Goal: Ask a question: Seek information or help from site administrators or community

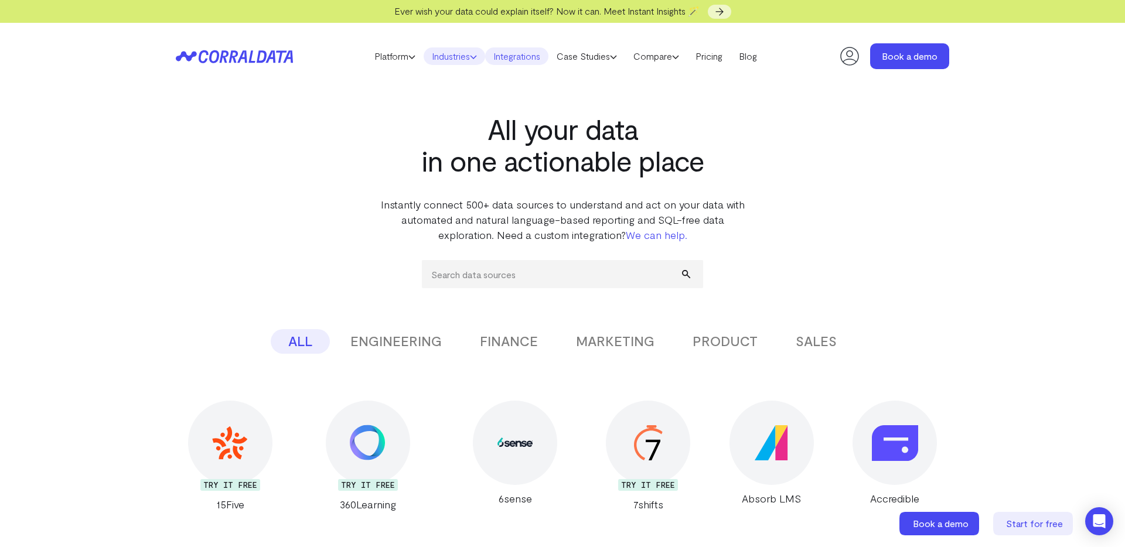
click at [474, 55] on icon at bounding box center [473, 56] width 7 height 7
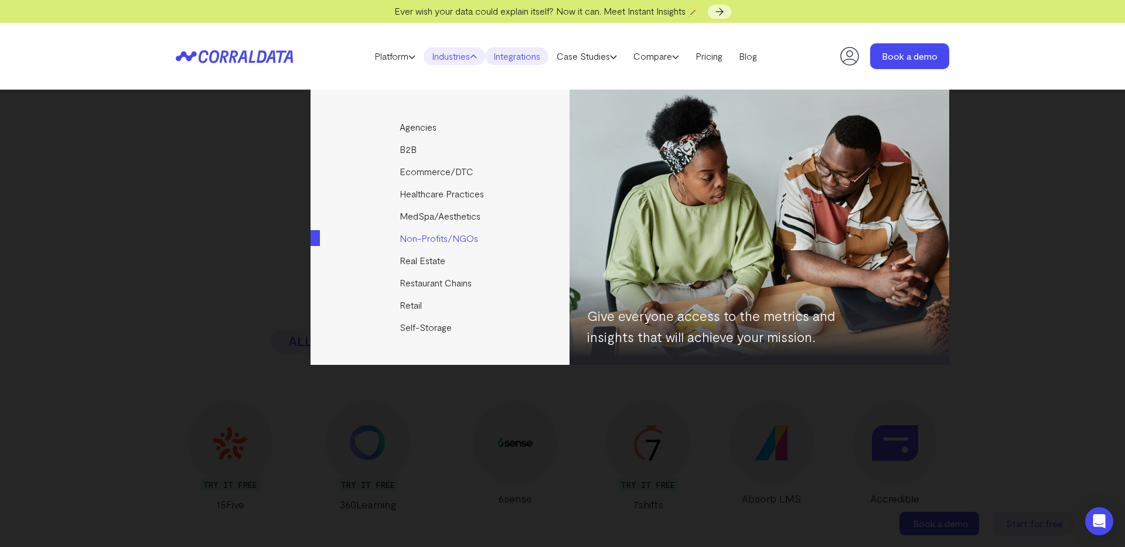
click at [445, 233] on link "Non-Profits/NGOs" at bounding box center [440, 238] width 261 height 22
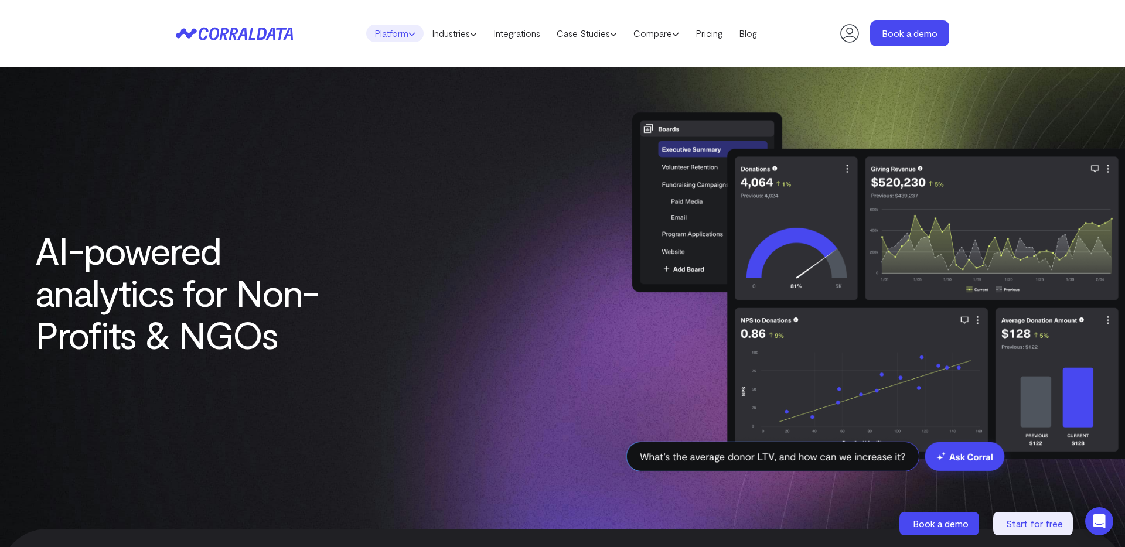
click at [401, 33] on link "Platform" at bounding box center [394, 34] width 57 height 18
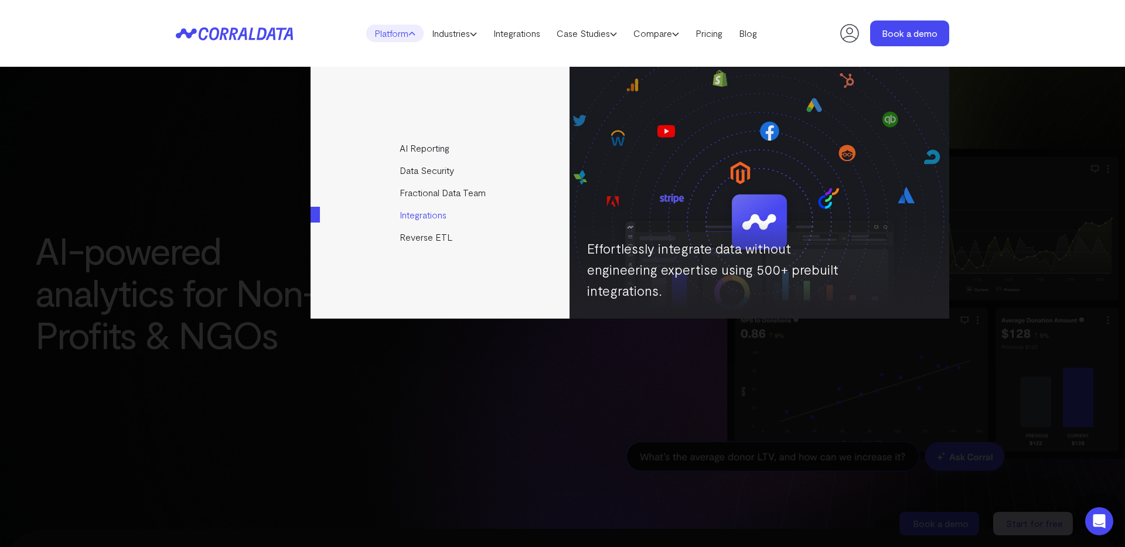
click at [446, 217] on link "Integrations" at bounding box center [440, 215] width 261 height 22
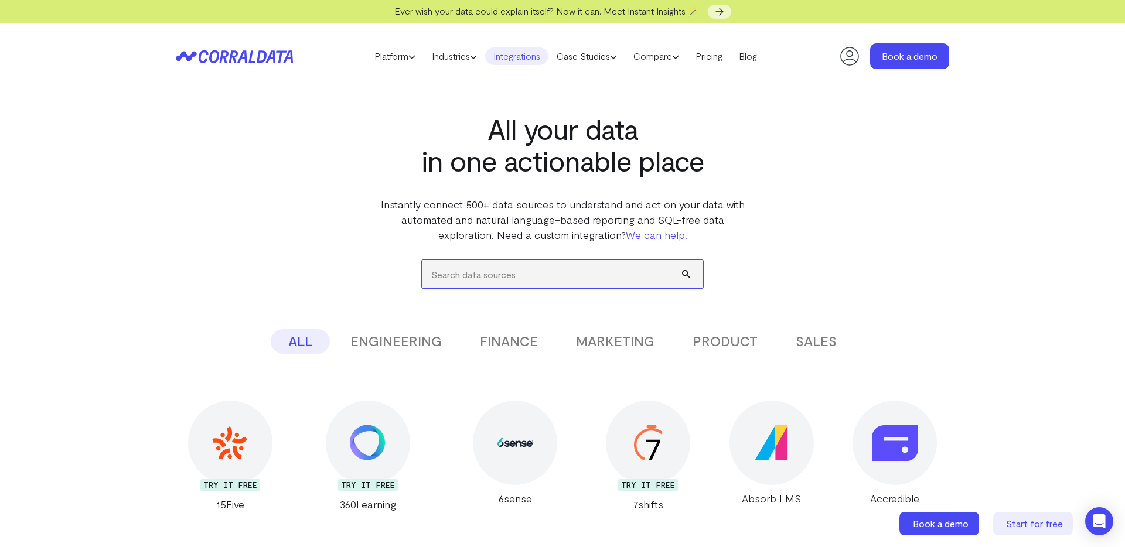
click at [504, 281] on input "search" at bounding box center [562, 274] width 281 height 28
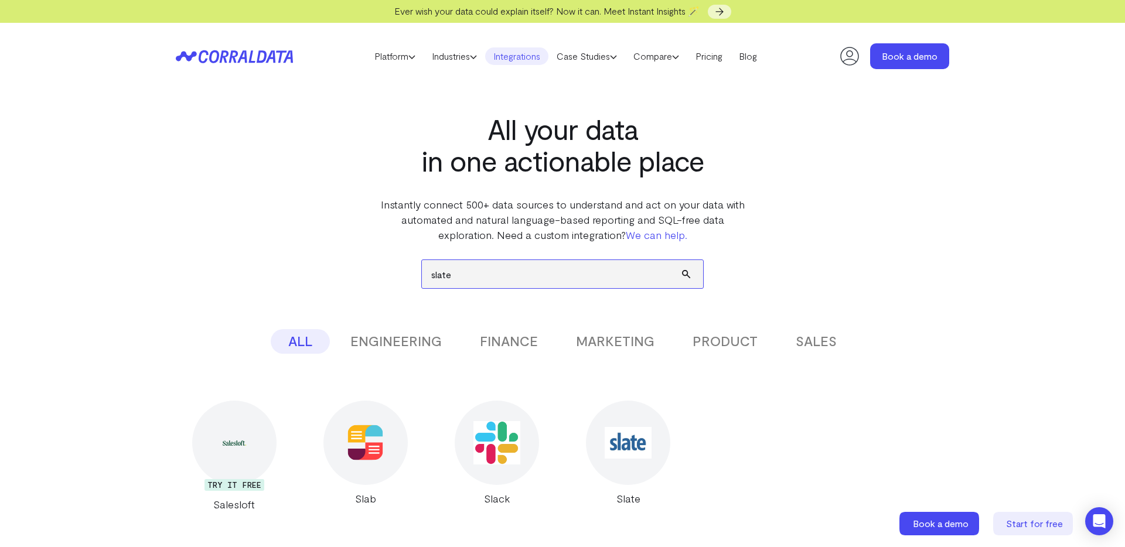
type input "slate"
click at [682, 260] on button "submit" at bounding box center [692, 274] width 21 height 28
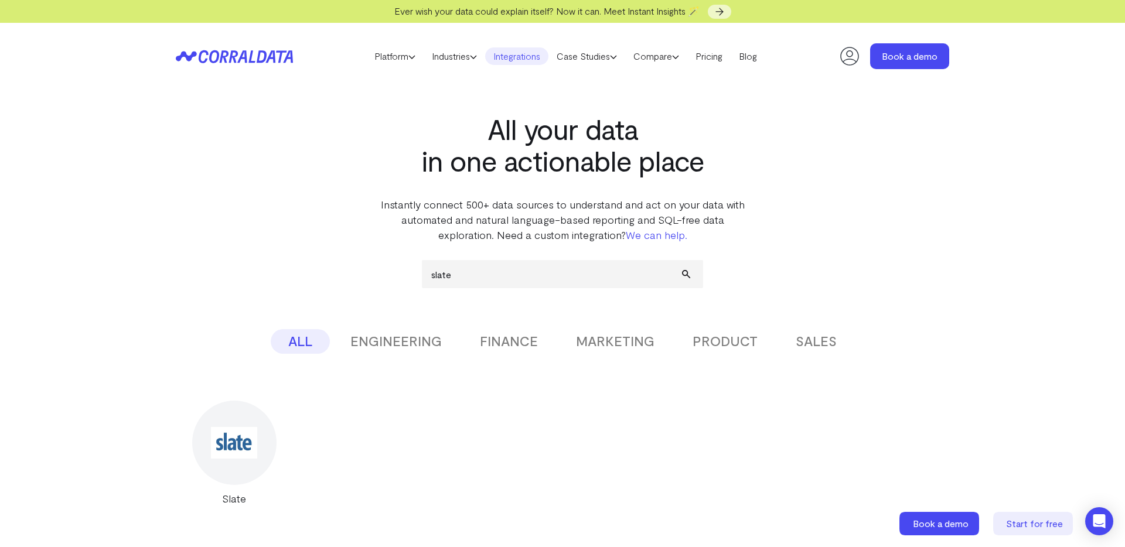
click at [245, 439] on img at bounding box center [234, 442] width 46 height 31
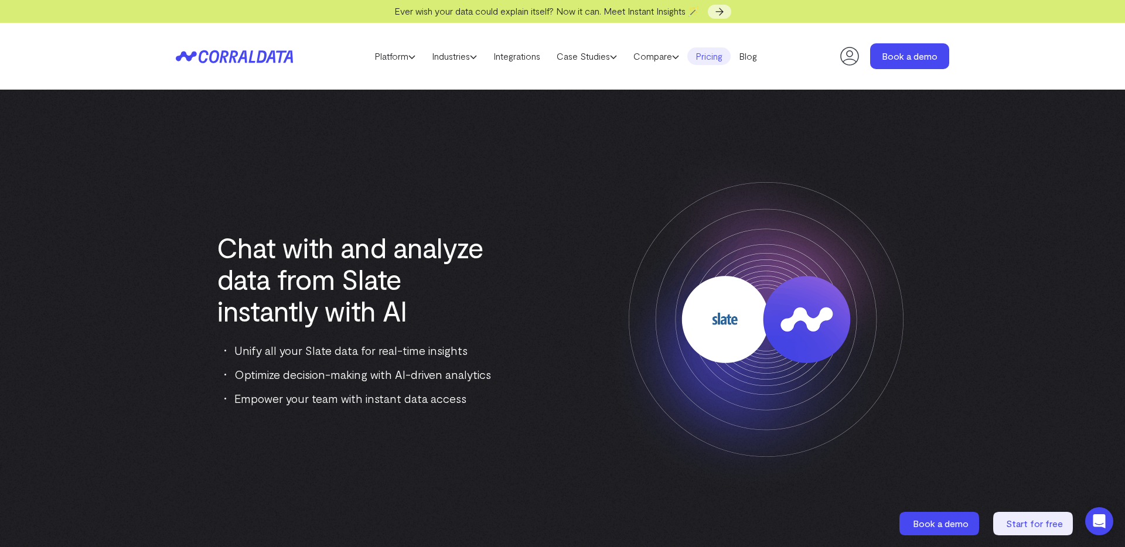
click at [719, 57] on link "Pricing" at bounding box center [708, 56] width 43 height 18
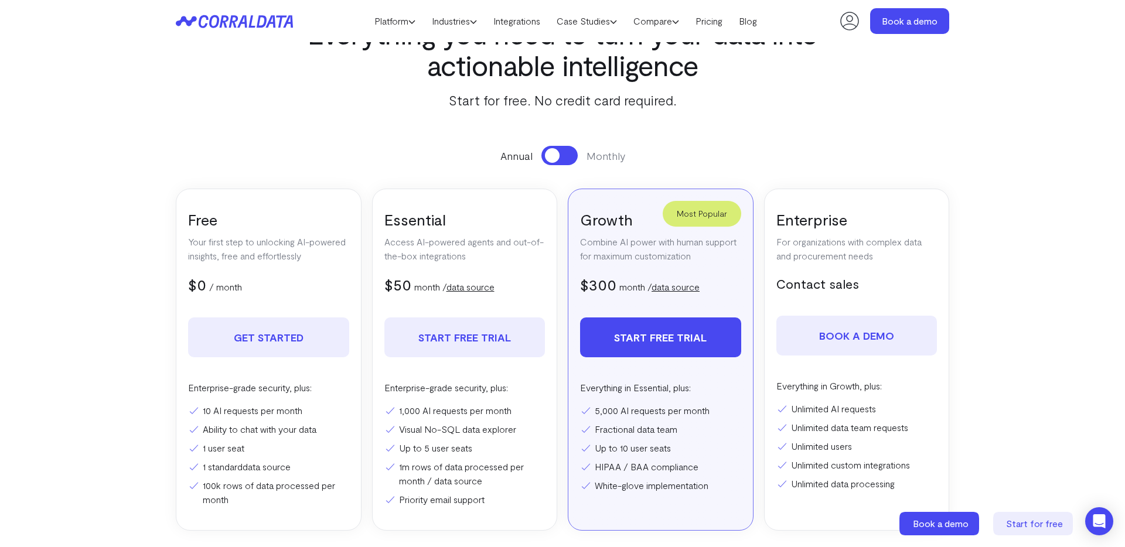
scroll to position [252, 0]
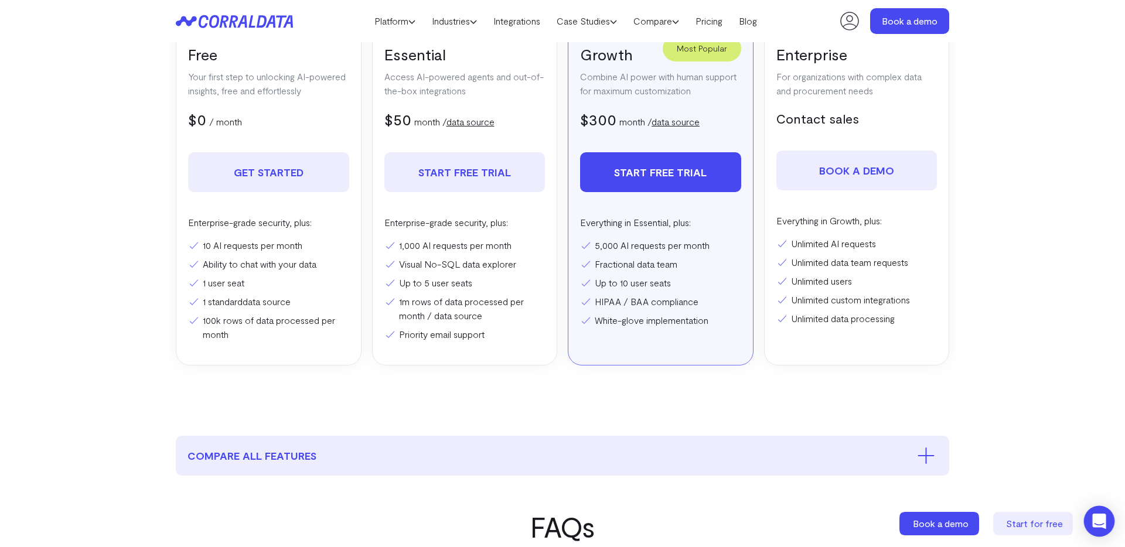
click at [1092, 522] on icon "Open Intercom Messenger" at bounding box center [1098, 521] width 15 height 15
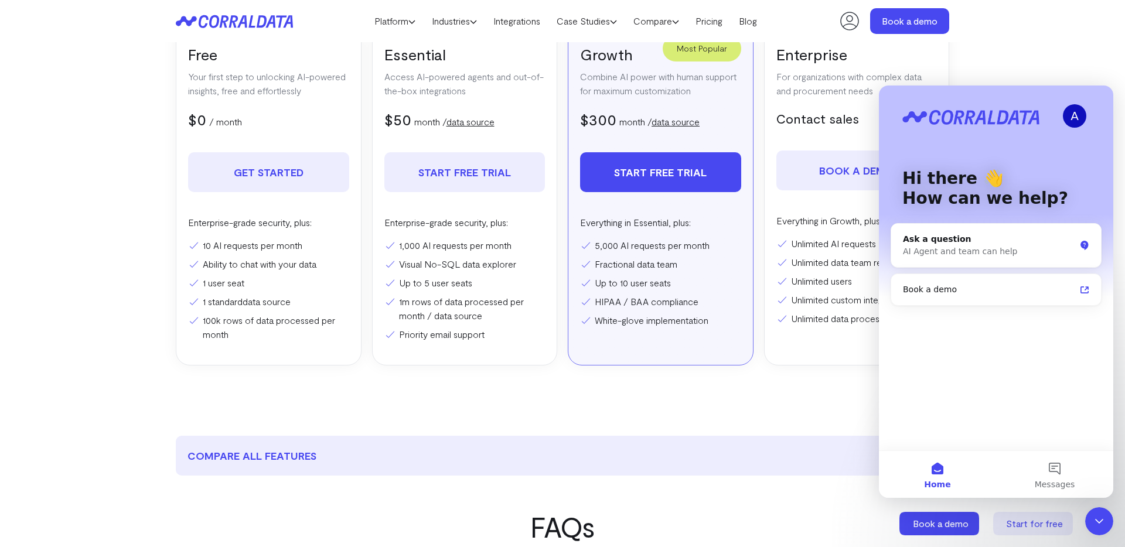
scroll to position [0, 0]
click at [1003, 249] on div "AI Agent and team can help" at bounding box center [989, 251] width 172 height 12
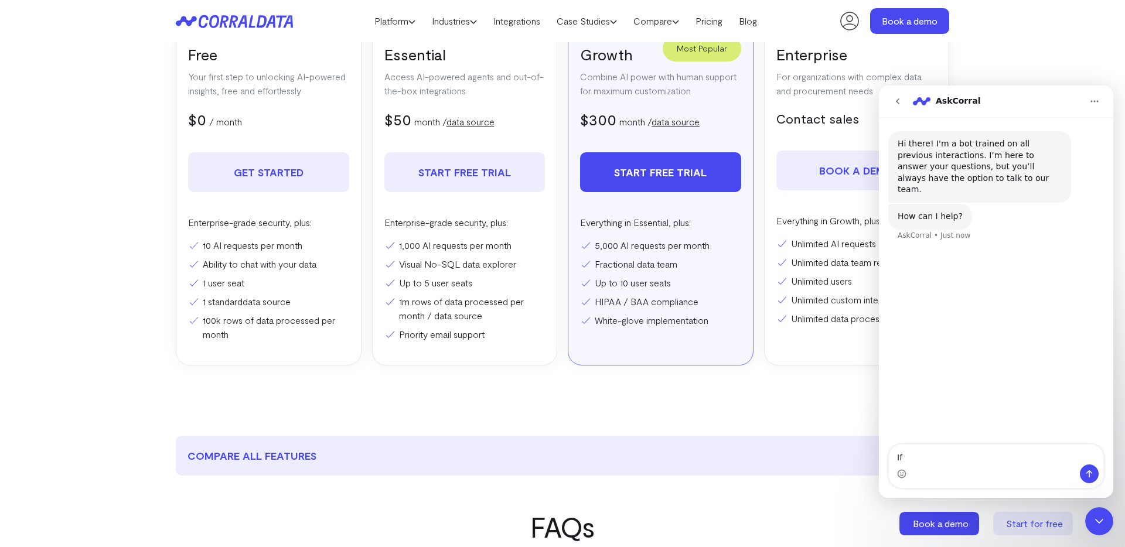
type textarea "I"
type textarea "If my team wants to integrate with Slate, GA4, Google Ads, Instagram Business, …"
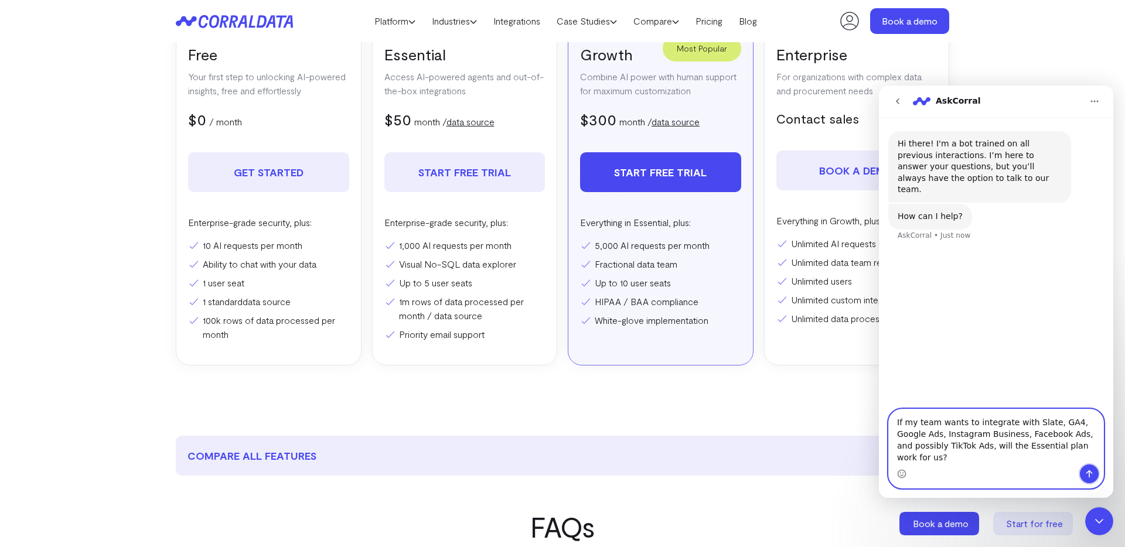
drag, startPoint x: 1088, startPoint y: 476, endPoint x: 1094, endPoint y: 479, distance: 6.3
click at [1088, 476] on icon "Send a message…" at bounding box center [1088, 473] width 9 height 9
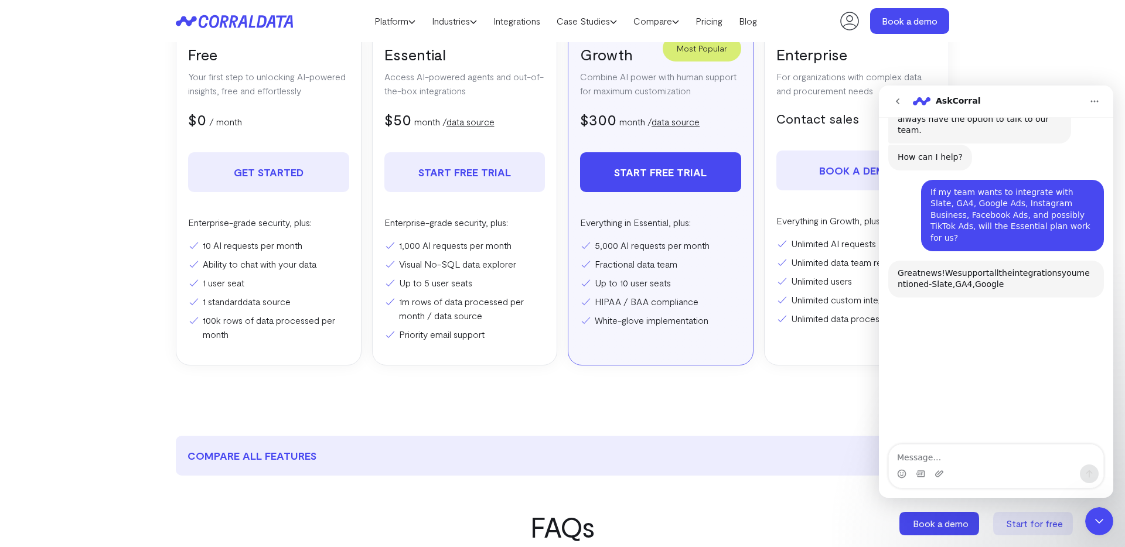
scroll to position [113, 0]
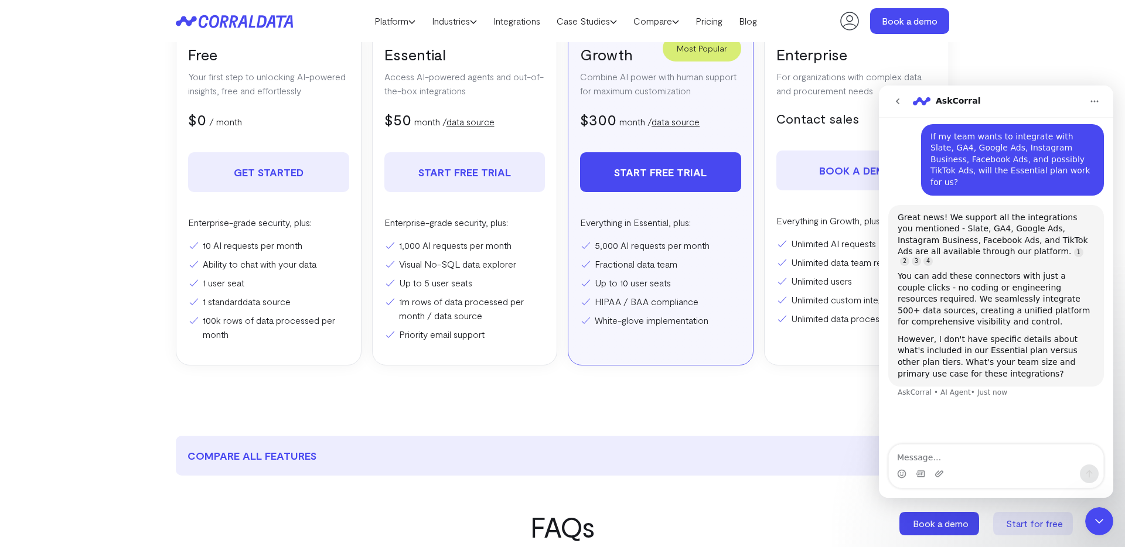
click at [961, 452] on textarea "Message…" at bounding box center [996, 455] width 214 height 20
type textarea "5 Seats should be enough to start."
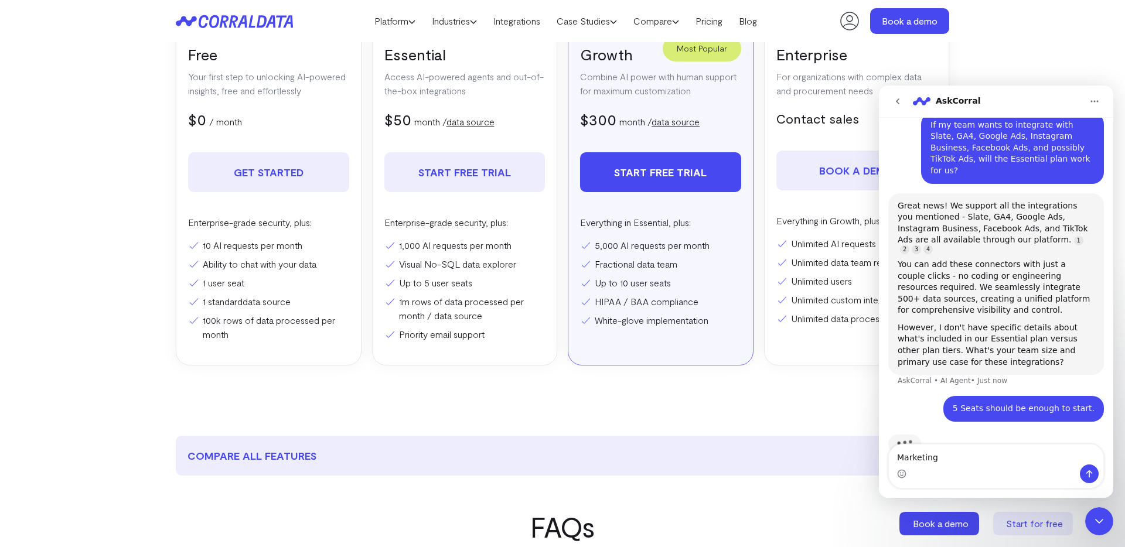
type textarea "Marketing"
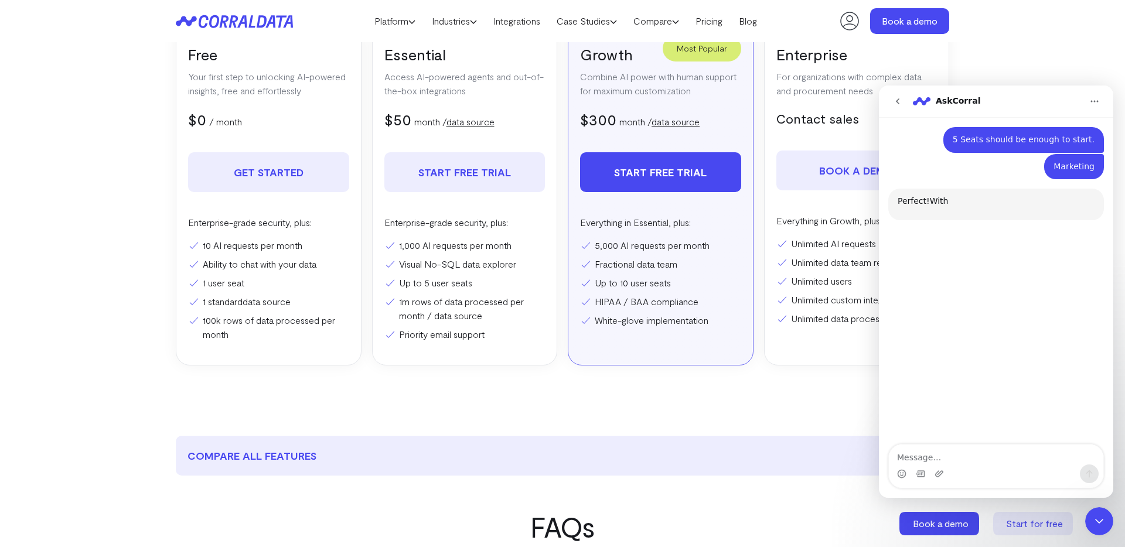
scroll to position [382, 0]
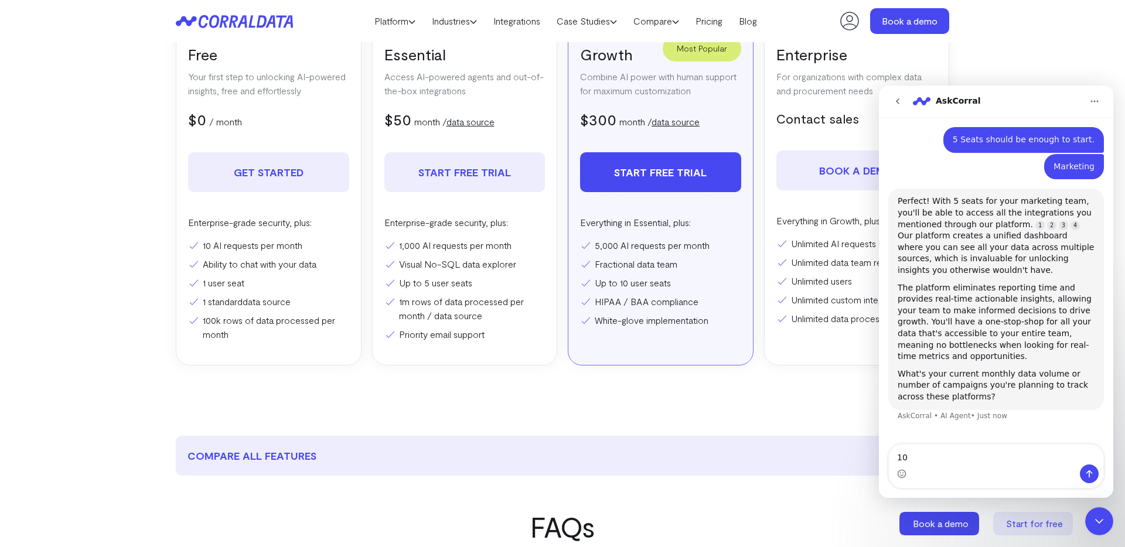
type textarea "1"
click at [905, 459] on textarea "30K clicks in" at bounding box center [996, 455] width 214 height 20
drag, startPoint x: 905, startPoint y: 459, endPoint x: 897, endPoint y: 460, distance: 7.8
click at [897, 460] on textarea "30K clicks in" at bounding box center [996, 455] width 214 height 20
click at [907, 457] on textarea "30K clicks in" at bounding box center [996, 455] width 214 height 20
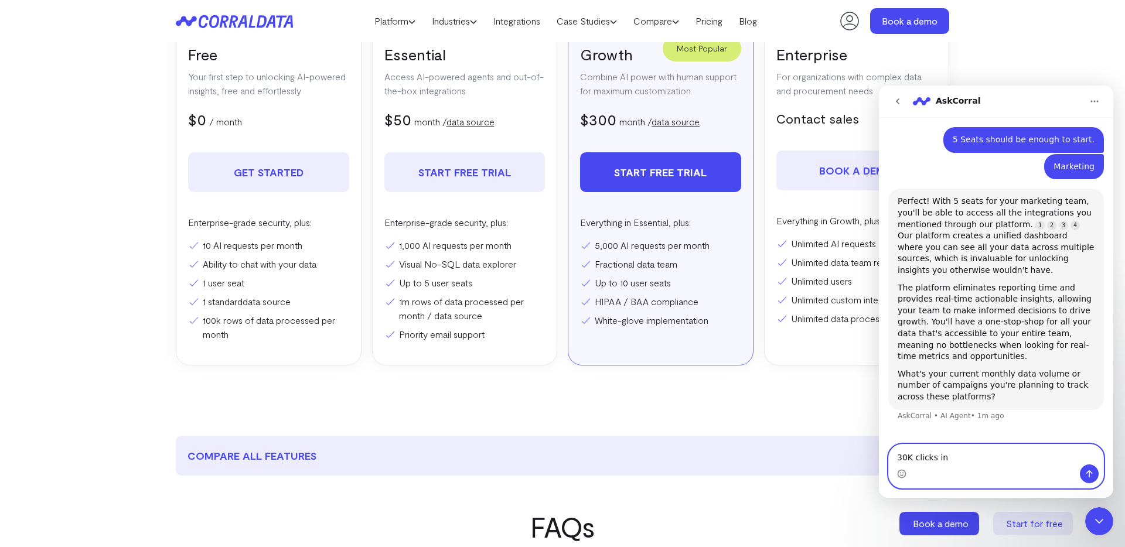
drag, startPoint x: 907, startPoint y: 457, endPoint x: 886, endPoint y: 458, distance: 21.7
click at [886, 458] on div "30K clicks in 30K clicks in" at bounding box center [996, 466] width 234 height 45
click at [958, 457] on textarea "21.6K clicks in" at bounding box center [996, 455] width 214 height 20
click at [899, 460] on textarea "21.6K clicks in Google Ads, 188K views GA4" at bounding box center [996, 455] width 214 height 20
click at [1096, 457] on textarea "1 Month: 21.6K clicks in Google Ads, 188K views GA4" at bounding box center [996, 449] width 214 height 32
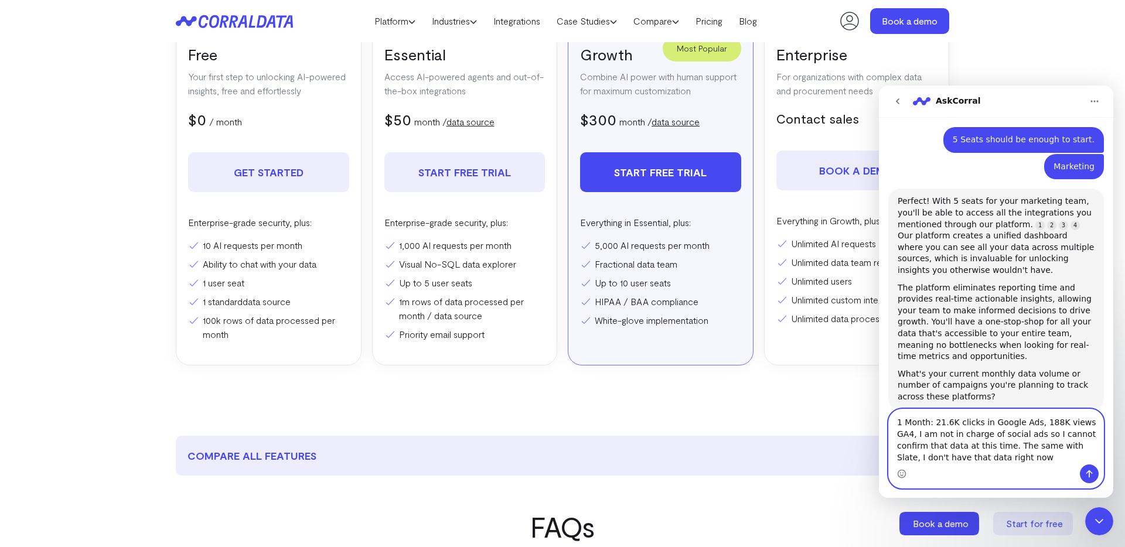
type textarea "1 Month: 21.6K clicks in Google Ads, 188K views GA4, I am not in charge of soci…"
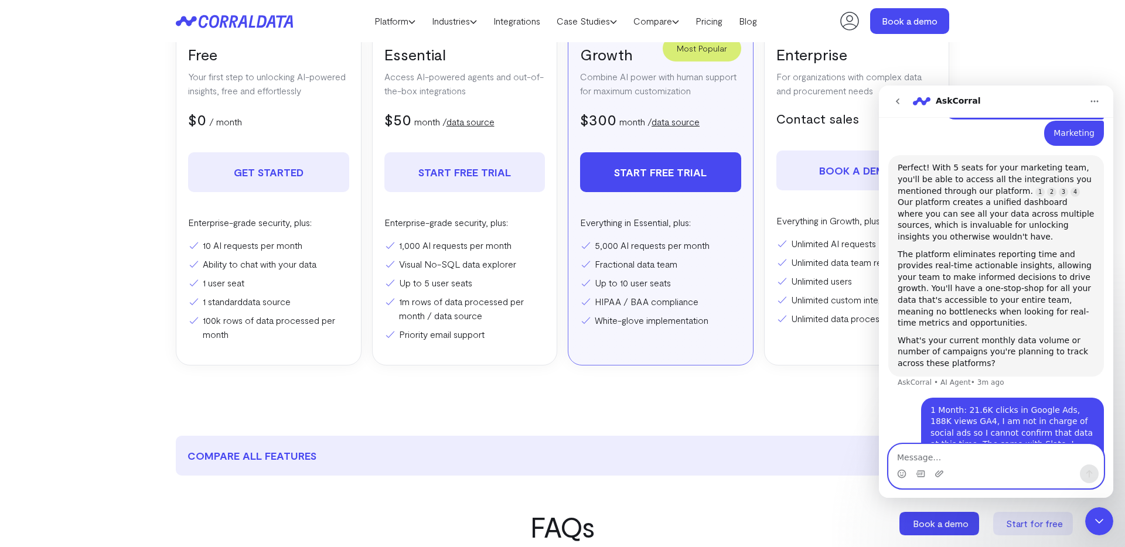
scroll to position [418, 0]
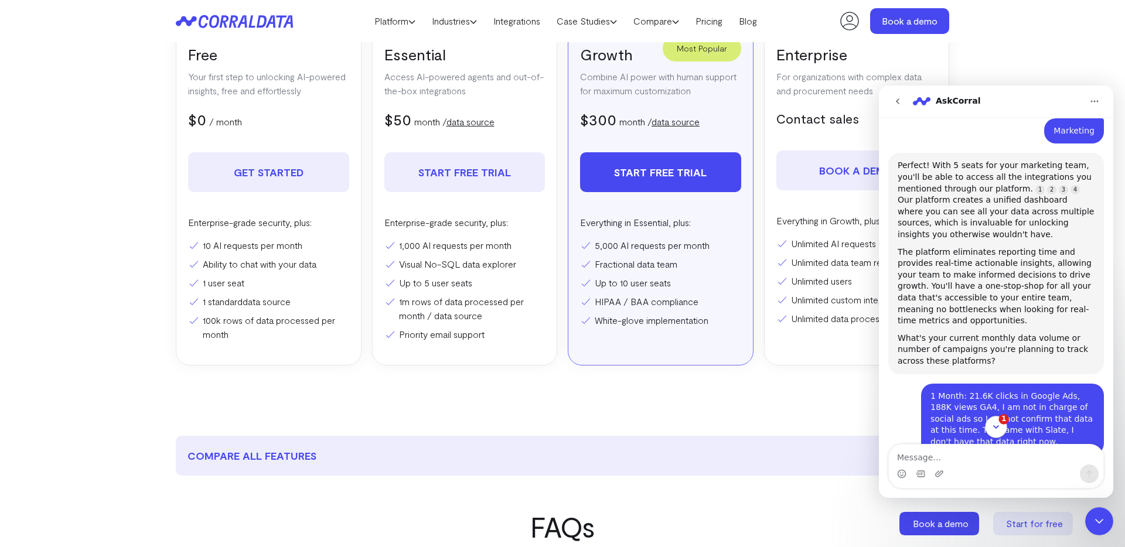
click at [995, 422] on icon "Scroll to bottom" at bounding box center [995, 427] width 11 height 11
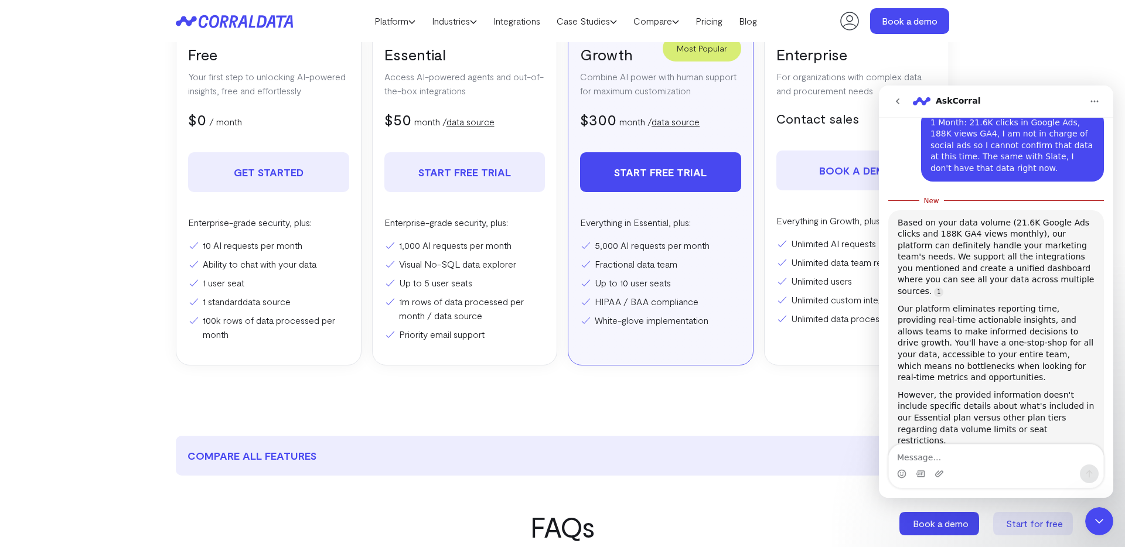
scroll to position [703, 0]
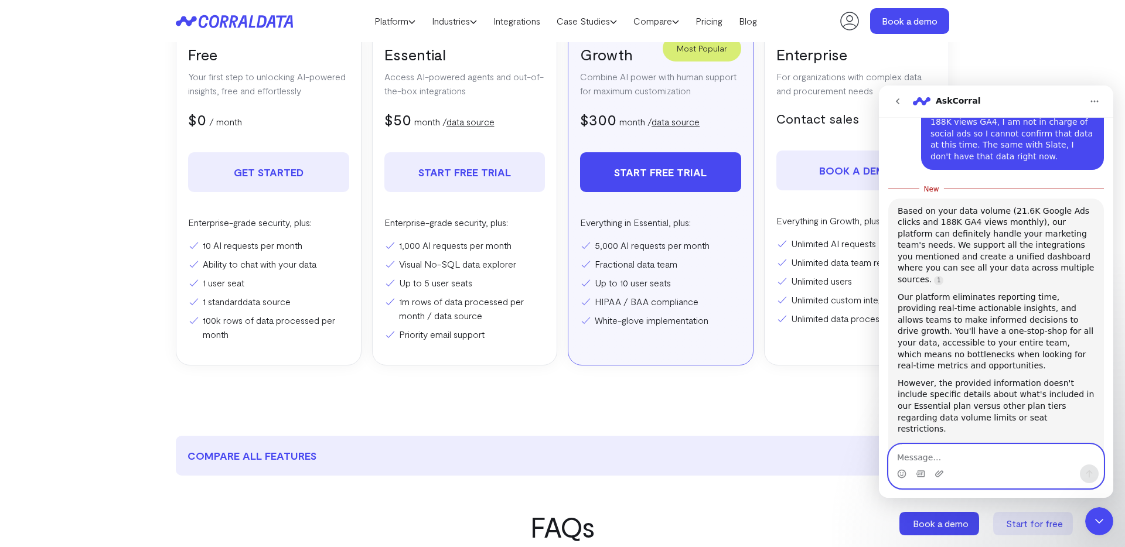
click at [913, 453] on textarea "Message…" at bounding box center [996, 455] width 214 height 20
type textarea "Under $100/month."
click at [1092, 474] on icon "Send a message…" at bounding box center [1088, 473] width 9 height 9
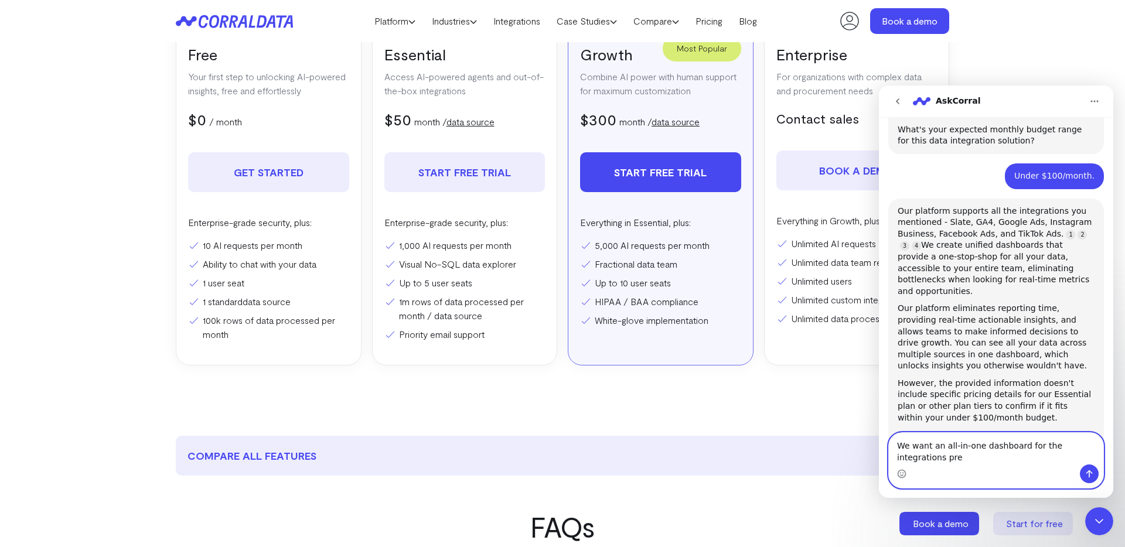
scroll to position [1012, 0]
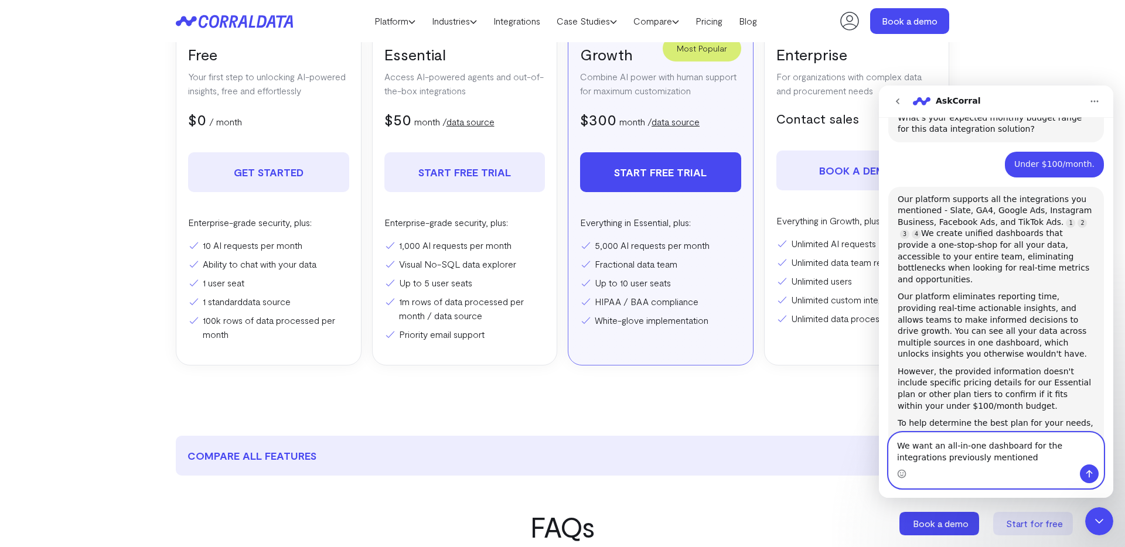
type textarea "We want an all-in-one dashboard for the integrations previously mentioned."
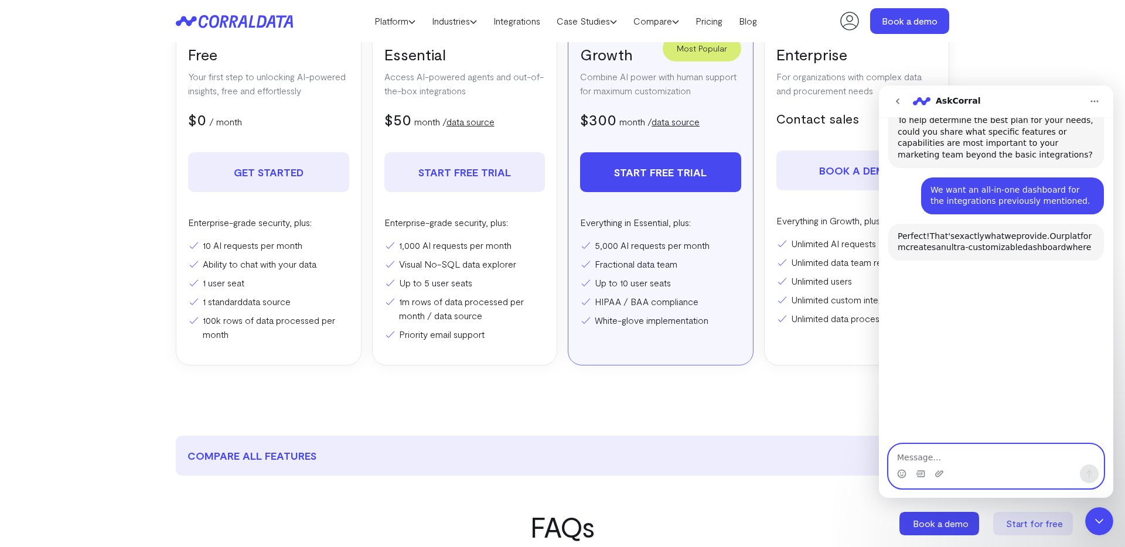
scroll to position [1316, 0]
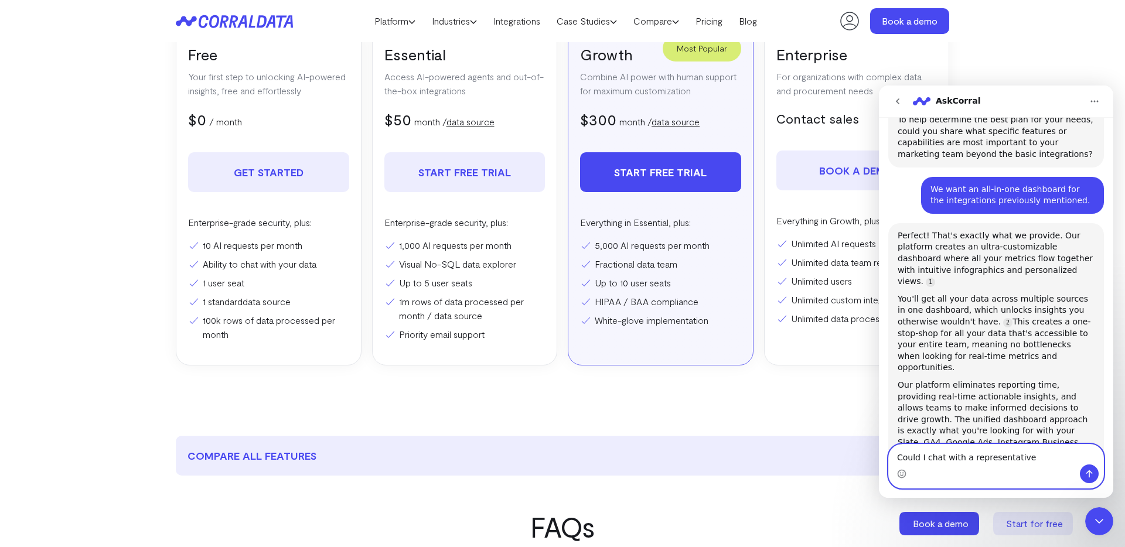
type textarea "Could I chat with a representative?"
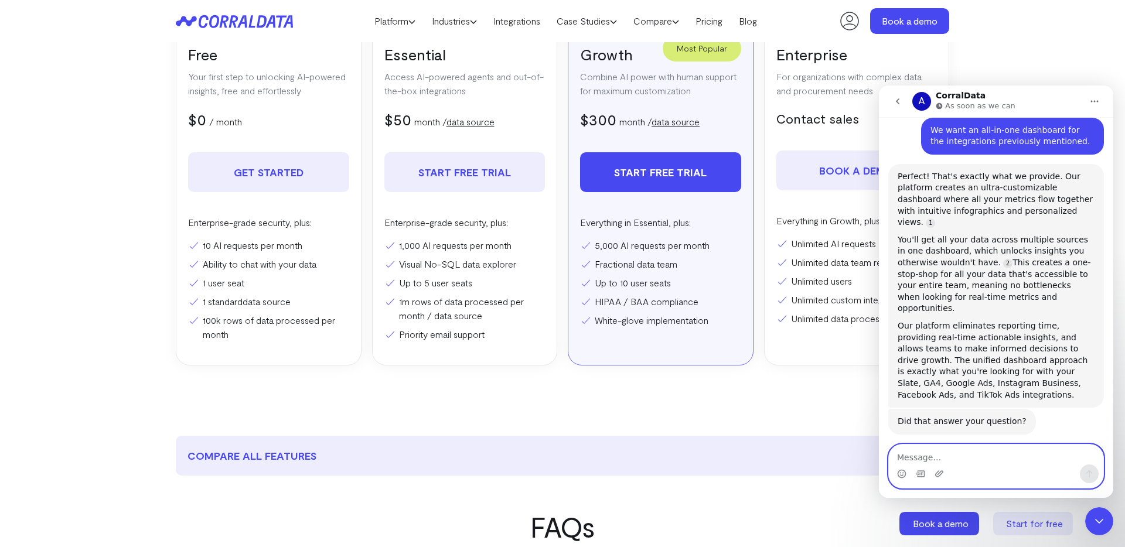
scroll to position [1418, 0]
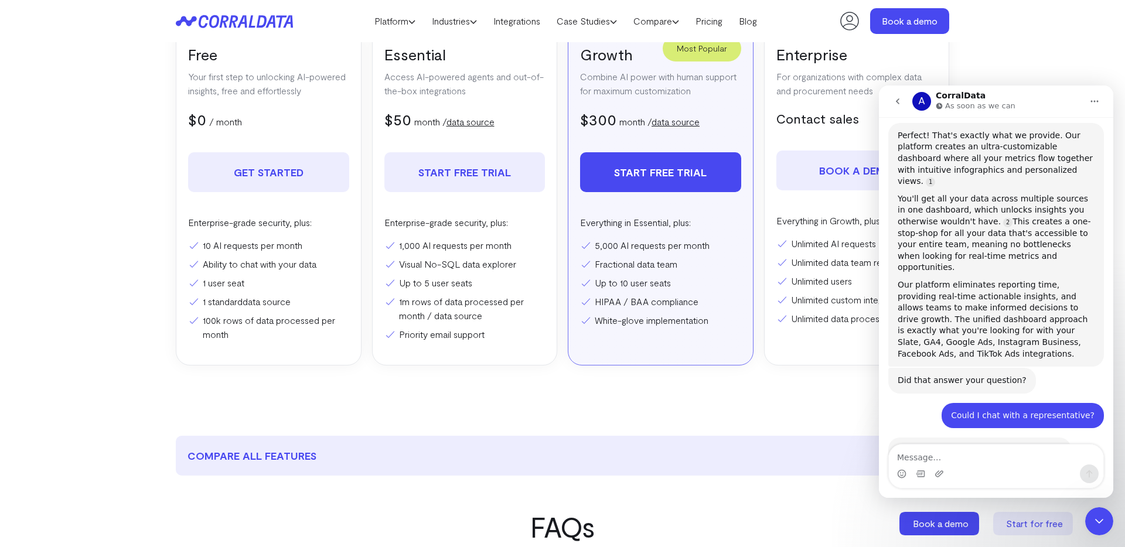
click at [1095, 521] on icon "Close Intercom Messenger" at bounding box center [1099, 521] width 14 height 14
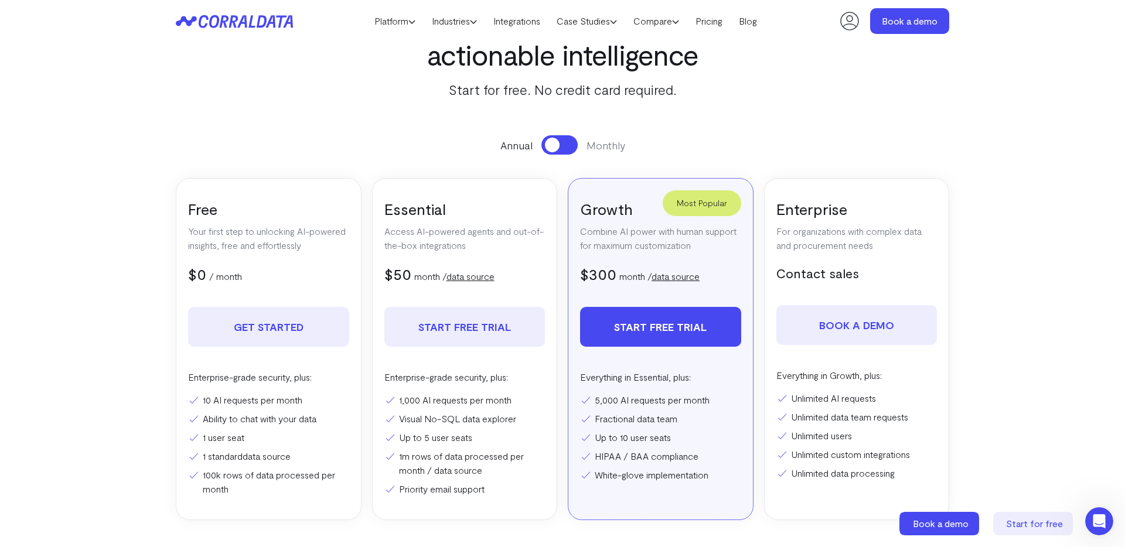
scroll to position [100, 0]
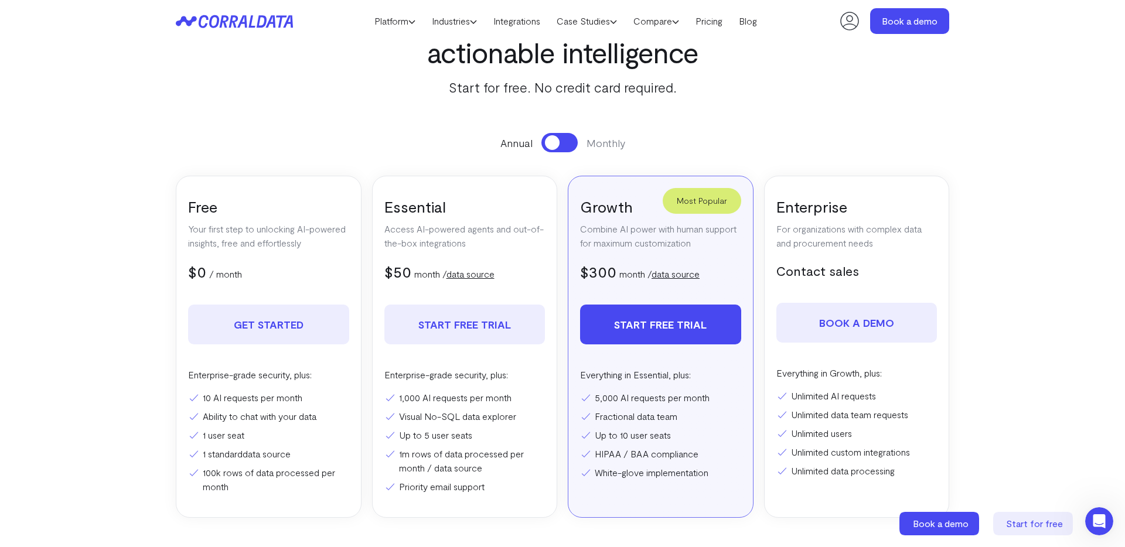
click at [568, 144] on button at bounding box center [559, 142] width 36 height 19
click at [546, 142] on button at bounding box center [559, 142] width 36 height 19
click at [572, 147] on button at bounding box center [559, 142] width 36 height 19
click at [559, 146] on button at bounding box center [559, 142] width 36 height 19
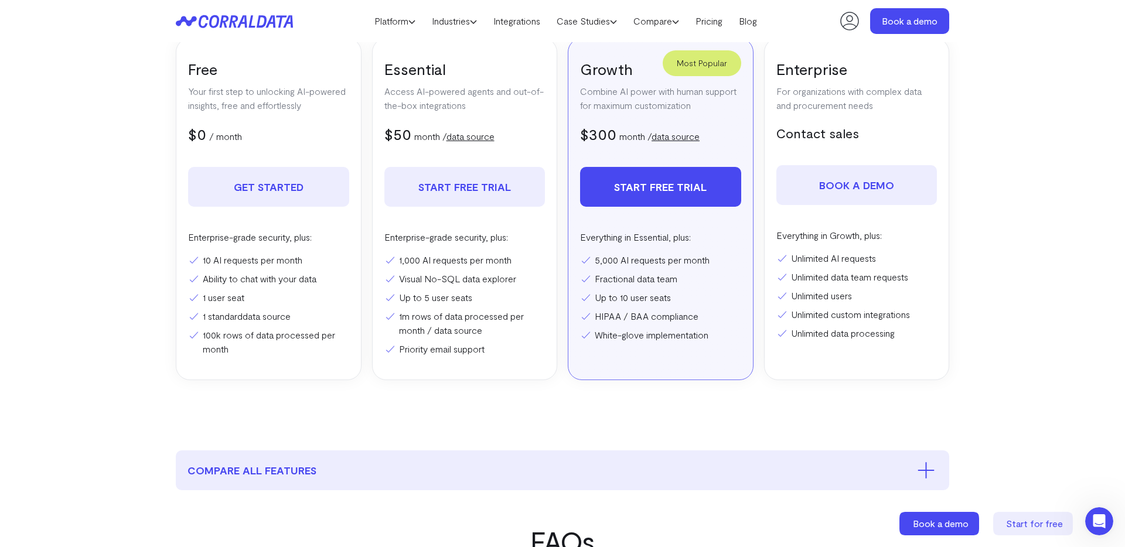
scroll to position [241, 0]
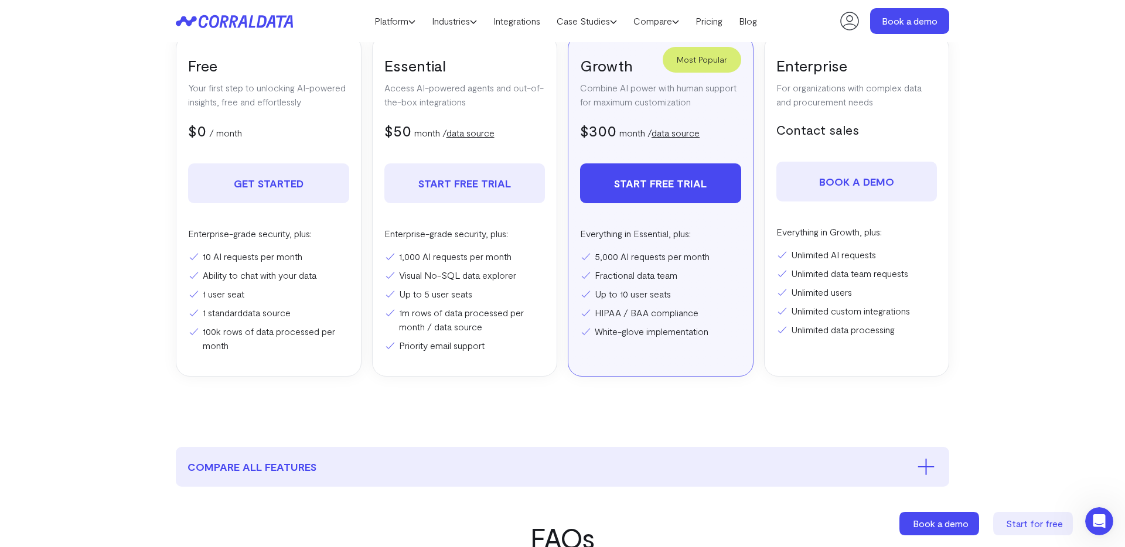
click at [1092, 517] on icon "Open Intercom Messenger" at bounding box center [1098, 521] width 19 height 19
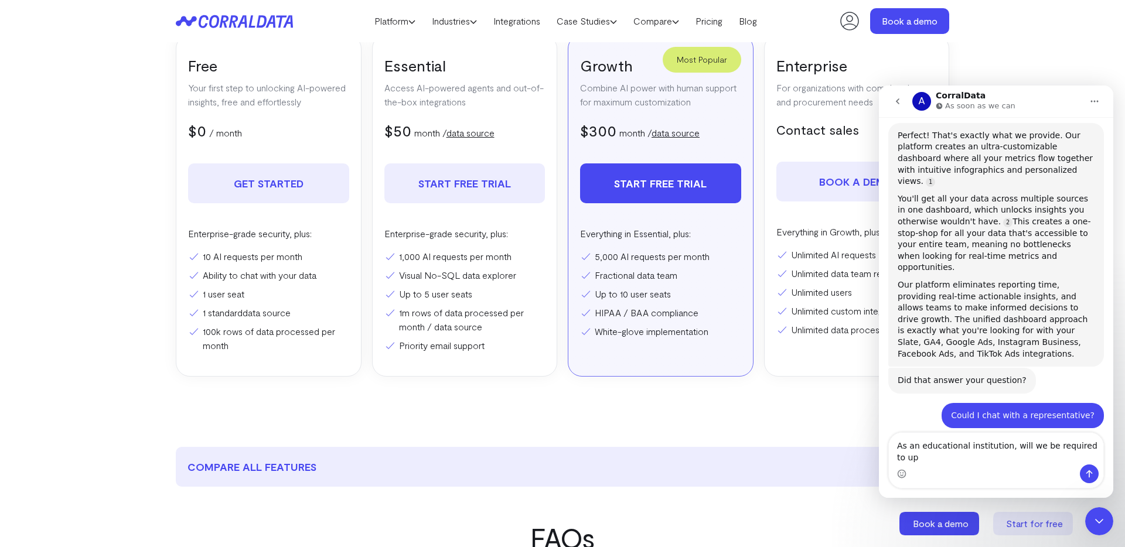
scroll to position [1429, 0]
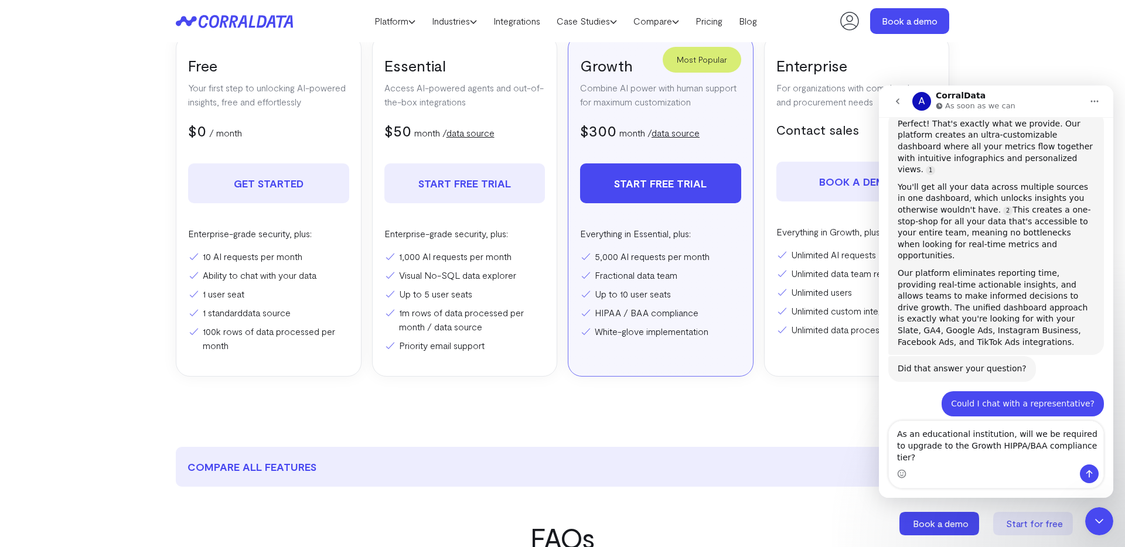
click at [1086, 455] on textarea "As an educational institution, will we be required to upgrade to the Growth HIP…" at bounding box center [996, 442] width 214 height 43
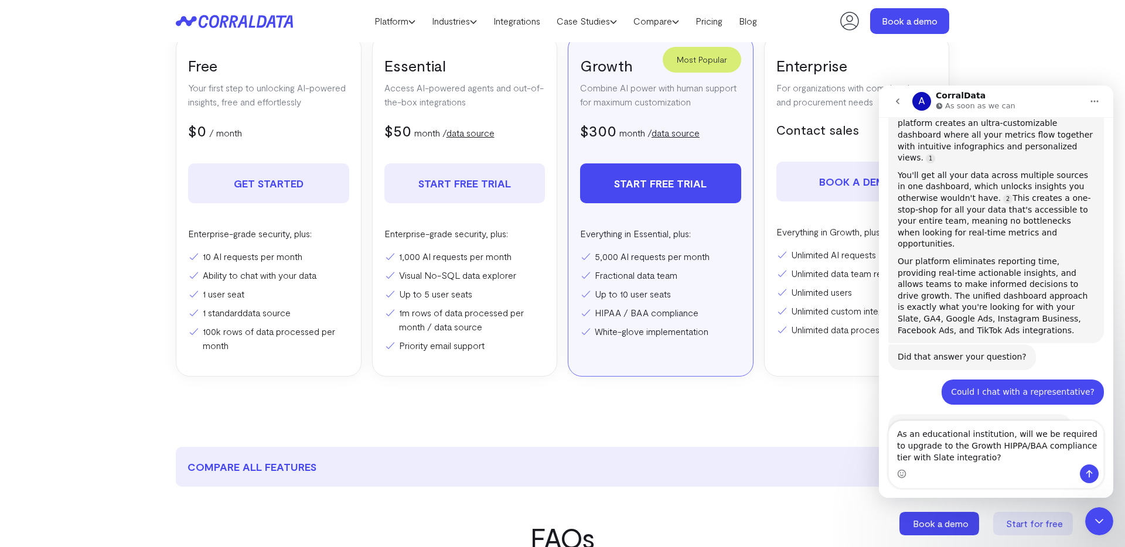
type textarea "As an educational institution, will we be required to upgrade to the Growth HIP…"
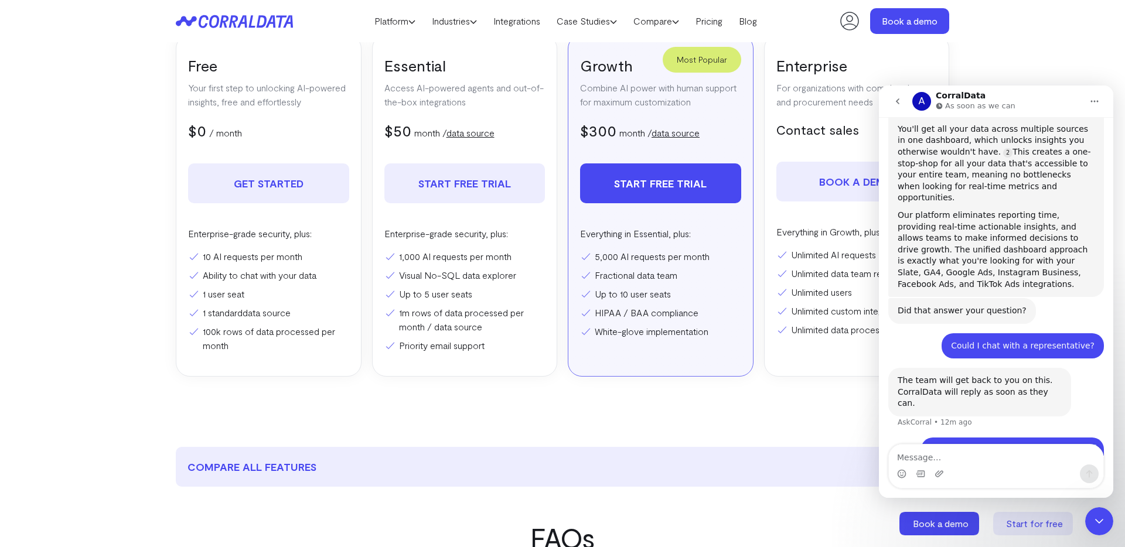
drag, startPoint x: 985, startPoint y: 390, endPoint x: 925, endPoint y: 355, distance: 68.8
click at [925, 438] on div "As an educational institution, will we be required to upgrade to the Growth HIP…" at bounding box center [1012, 468] width 183 height 60
copy div "As an educational institution, will we be required to upgrade to the Growth HIP…"
click at [924, 510] on div "A Waiting for a teammate" at bounding box center [996, 526] width 234 height 33
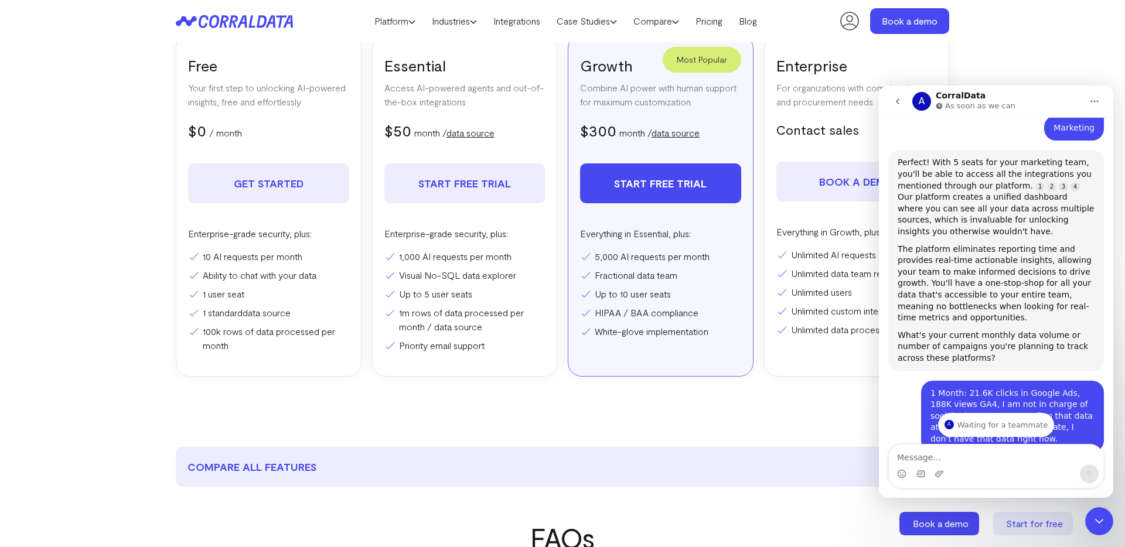
scroll to position [0, 0]
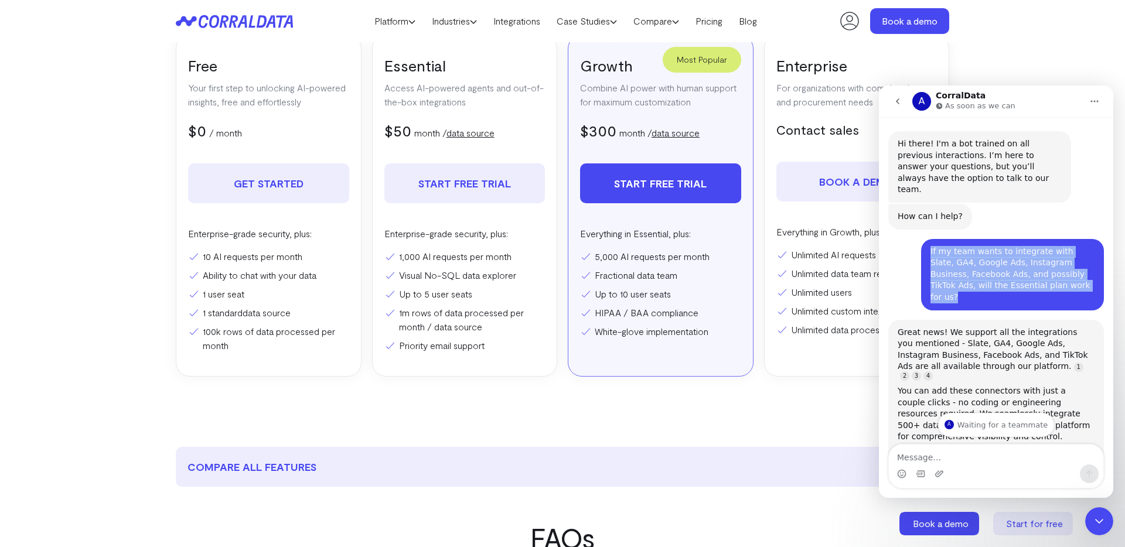
drag, startPoint x: 1057, startPoint y: 276, endPoint x: 927, endPoint y: 240, distance: 134.4
click at [927, 240] on div "If my team wants to integrate with Slate, GA4, Google Ads, Instagram Business, …" at bounding box center [1012, 274] width 183 height 71
copy div "If my team wants to integrate with Slate, GA4, Google Ads, Instagram Business, …"
click at [1084, 103] on button "Home" at bounding box center [1094, 101] width 22 height 22
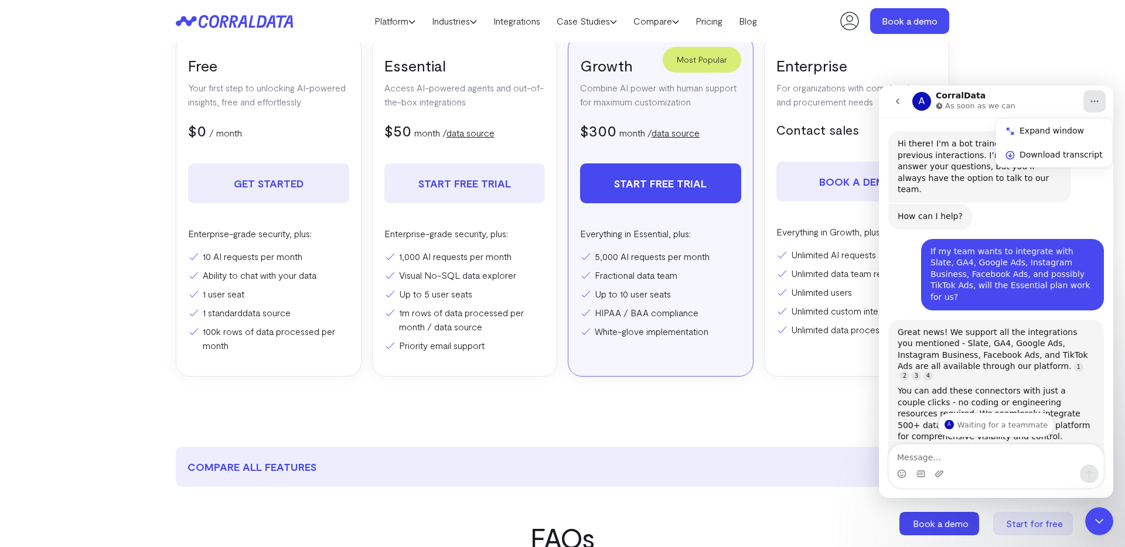
click at [1064, 94] on div "A CorralData As soon as we can" at bounding box center [997, 101] width 170 height 21
click at [1098, 518] on icon "Close Intercom Messenger" at bounding box center [1099, 521] width 14 height 14
